Goal: Check status

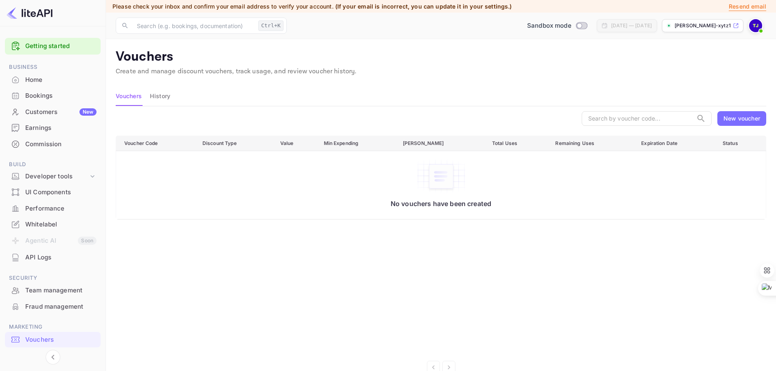
scroll to position [22, 0]
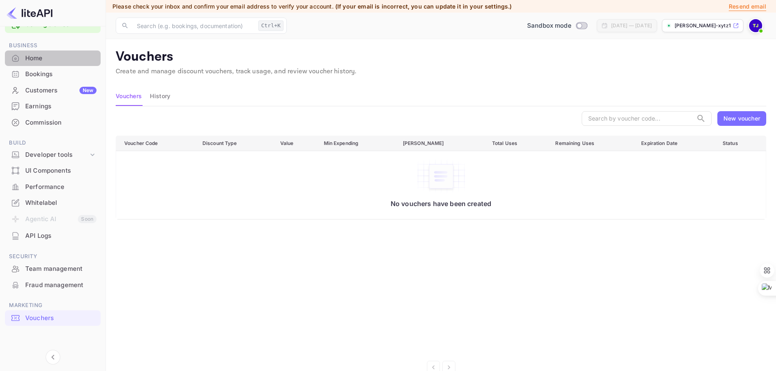
click at [31, 55] on div "Home" at bounding box center [60, 58] width 71 height 9
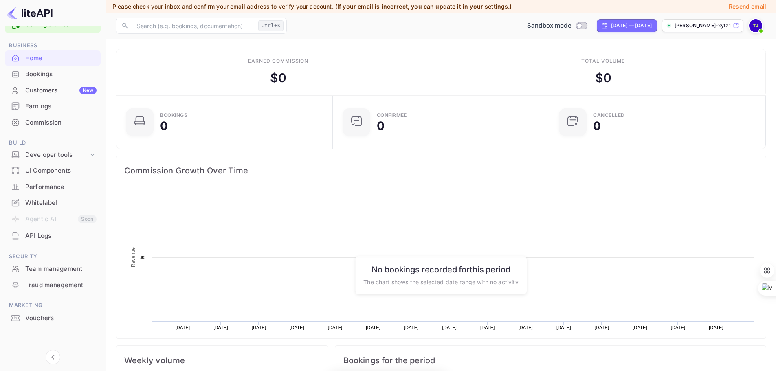
scroll to position [126, 205]
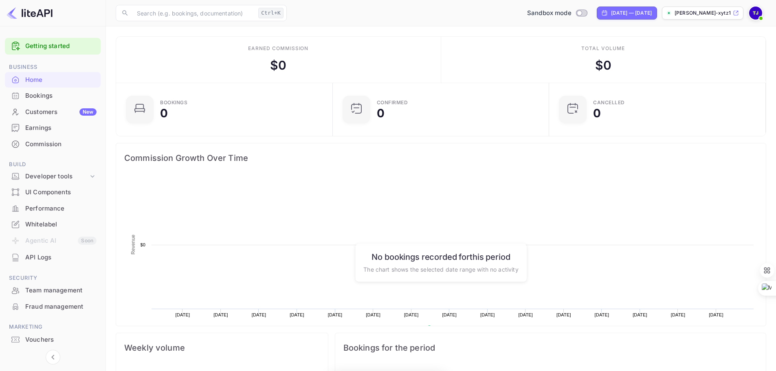
scroll to position [126, 205]
